Goal: Communication & Community: Connect with others

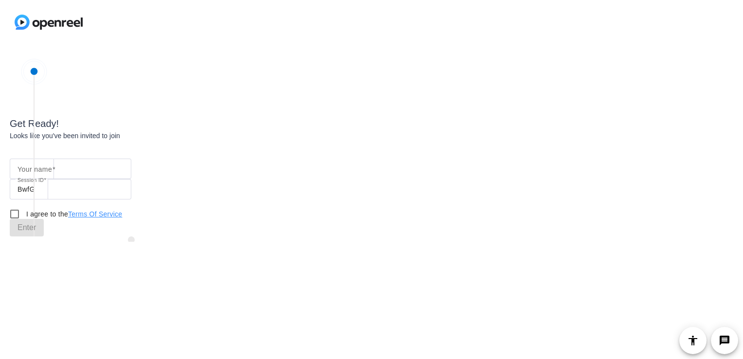
click at [66, 172] on input "Your name" at bounding box center [70, 169] width 106 height 12
type input "KBP [PERSON_NAME] [PERSON_NAME]"
drag, startPoint x: 13, startPoint y: 211, endPoint x: 17, endPoint y: 216, distance: 7.2
click at [13, 211] on input "I agree to the Terms Of Service" at bounding box center [14, 213] width 19 height 19
checkbox input "true"
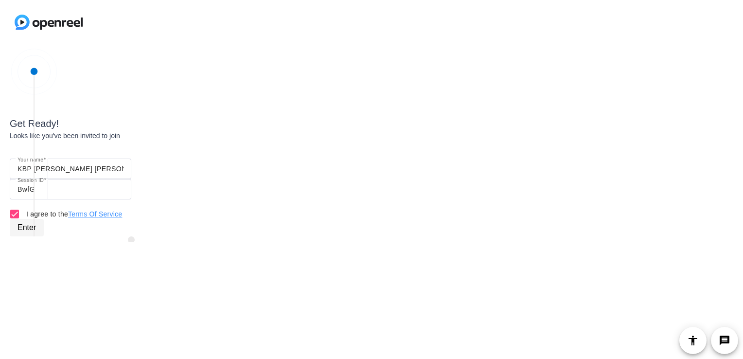
click at [23, 227] on span "Enter" at bounding box center [26, 228] width 18 height 12
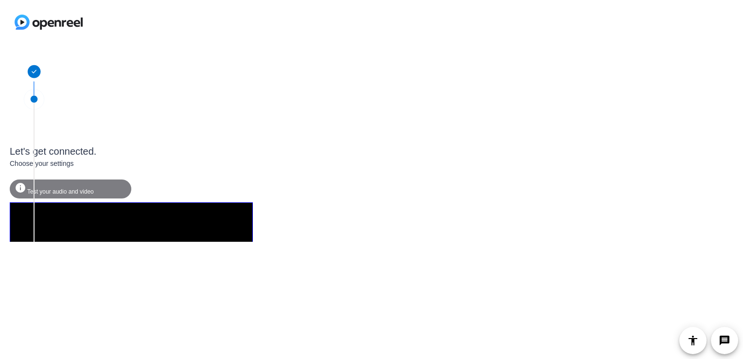
drag, startPoint x: 35, startPoint y: 100, endPoint x: 34, endPoint y: 113, distance: 13.6
click at [34, 113] on div "Let's get connected. Choose your settings info Test your audio and video camera…" at bounding box center [131, 258] width 243 height 366
click at [57, 190] on span "Test your audio and video" at bounding box center [60, 191] width 67 height 7
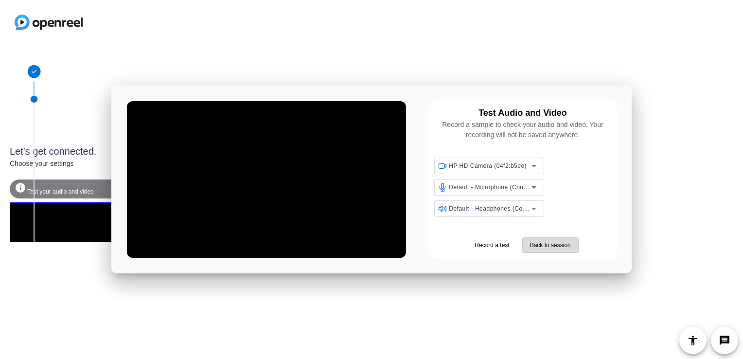
click at [539, 245] on span "Back to session" at bounding box center [550, 245] width 41 height 9
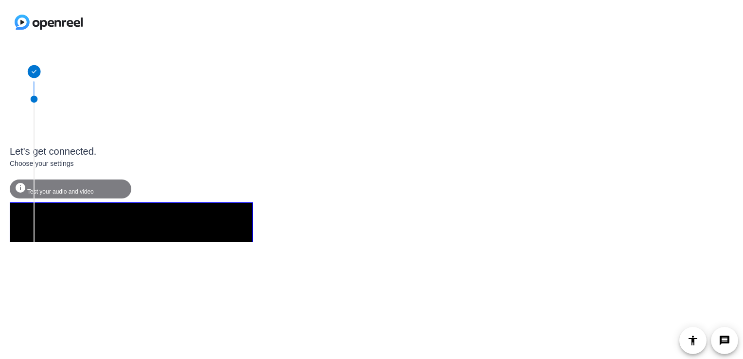
click at [132, 235] on video at bounding box center [131, 263] width 243 height 122
click at [35, 73] on icon at bounding box center [34, 71] width 13 height 13
click at [46, 151] on div "Let's get connected." at bounding box center [131, 151] width 243 height 15
click at [40, 164] on div "Choose your settings" at bounding box center [131, 163] width 243 height 10
click at [40, 188] on span "Test your audio and video" at bounding box center [60, 191] width 67 height 7
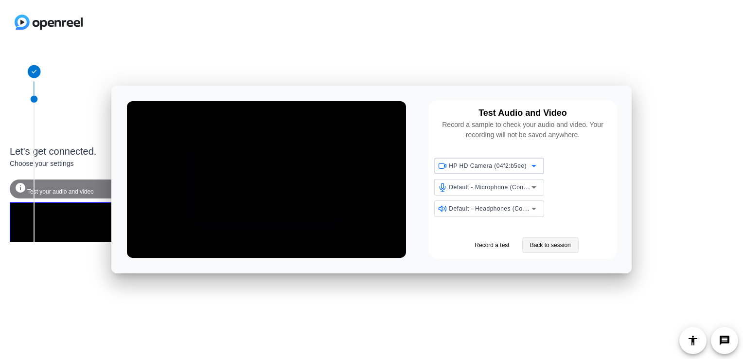
click at [539, 246] on span "Back to session" at bounding box center [550, 245] width 41 height 9
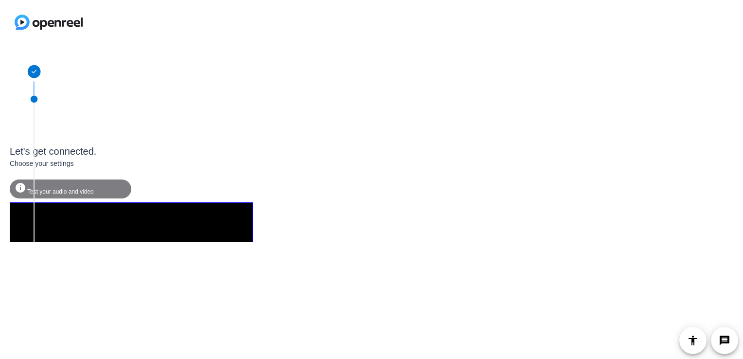
click at [60, 215] on video at bounding box center [131, 263] width 243 height 122
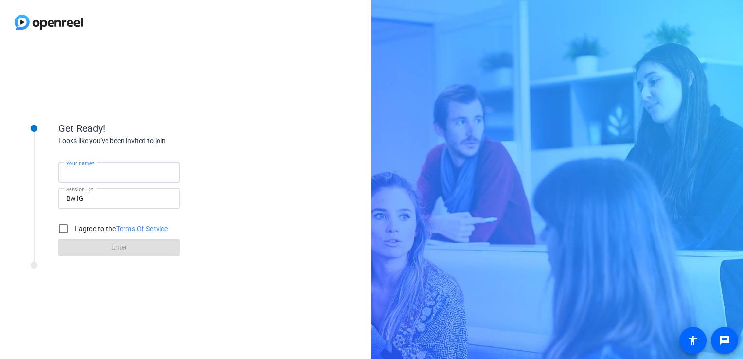
click at [113, 171] on input "Your name" at bounding box center [119, 173] width 106 height 12
drag, startPoint x: 82, startPoint y: 171, endPoint x: 39, endPoint y: 163, distance: 43.9
click at [39, 163] on div "Get Ready! Looks like you've been invited to join Your name KBP [PERSON_NAME] […" at bounding box center [131, 182] width 243 height 157
click at [102, 172] on input "[PERSON_NAME] [PERSON_NAME]" at bounding box center [119, 173] width 106 height 12
type input "[PERSON_NAME]"
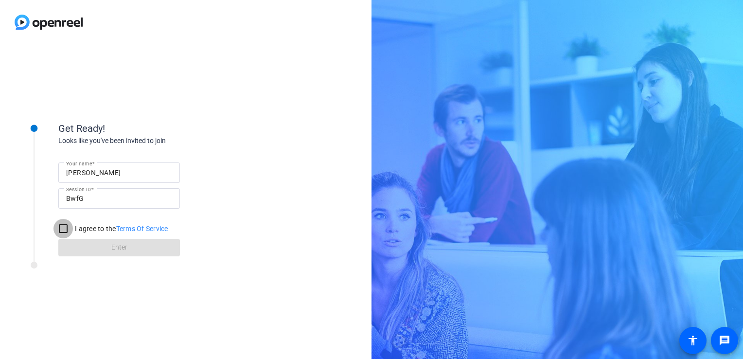
click at [62, 227] on input "I agree to the Terms Of Service" at bounding box center [62, 228] width 19 height 19
checkbox input "true"
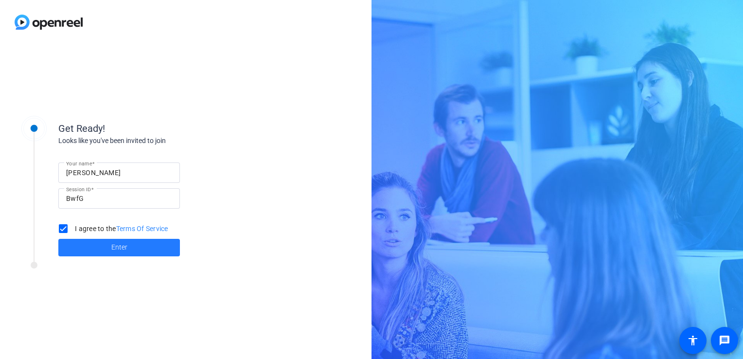
click at [117, 250] on span "Enter" at bounding box center [119, 247] width 16 height 10
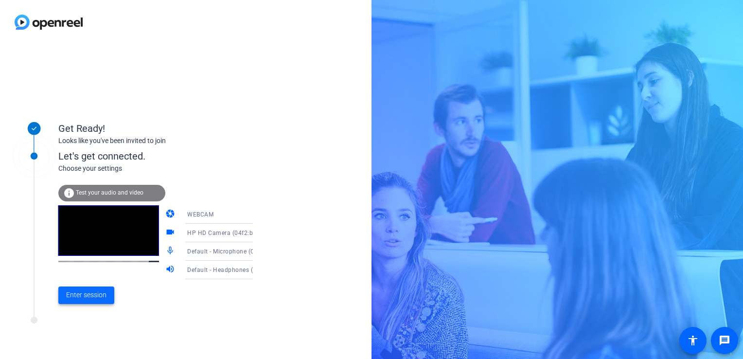
click at [89, 297] on span "Enter session" at bounding box center [86, 295] width 40 height 10
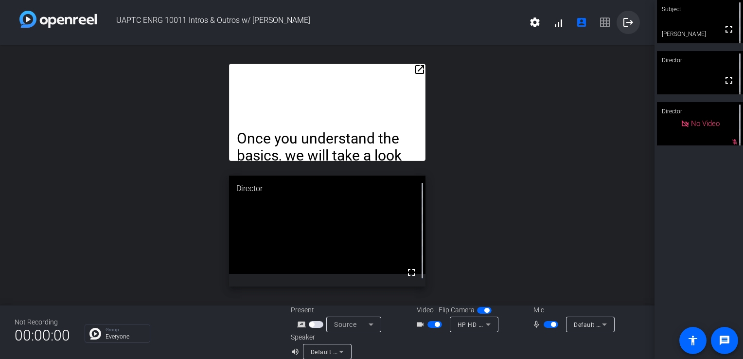
click at [622, 22] on mat-icon "logout" at bounding box center [628, 23] width 12 height 12
